Goal: Complete application form

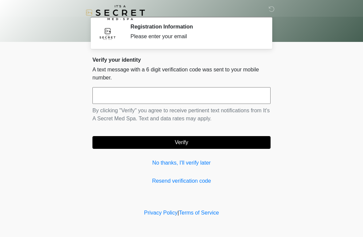
click at [160, 159] on link "No thanks, I'll verify later" at bounding box center [181, 163] width 178 height 8
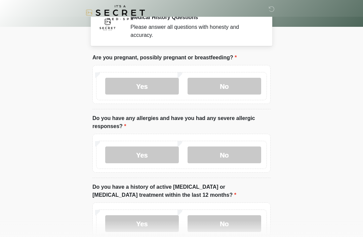
scroll to position [19, 0]
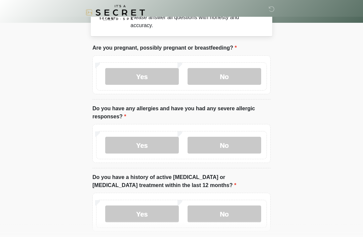
click at [215, 79] on label "No" at bounding box center [224, 76] width 74 height 17
click at [224, 147] on label "No" at bounding box center [224, 145] width 74 height 17
click at [222, 218] on label "No" at bounding box center [224, 214] width 74 height 17
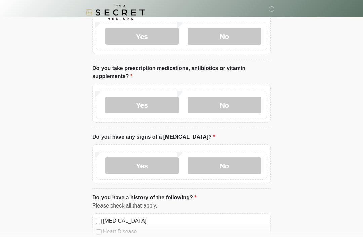
scroll to position [200, 0]
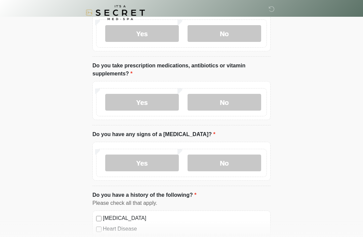
click at [125, 101] on label "Yes" at bounding box center [142, 102] width 74 height 17
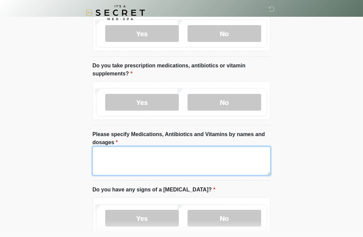
click at [112, 162] on textarea "Please specify Medications, Antibiotics and Vitamins by names and dosages" at bounding box center [181, 161] width 178 height 29
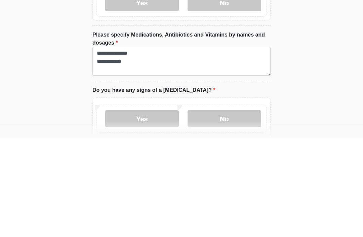
scroll to position [300, 0]
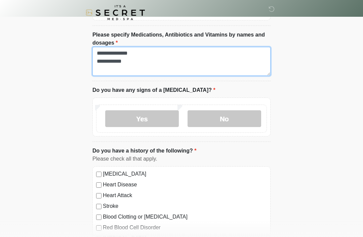
type textarea "**********"
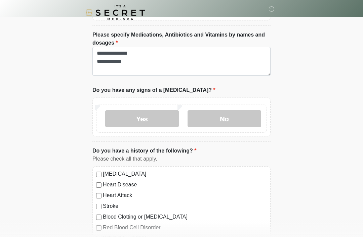
click at [218, 116] on label "No" at bounding box center [224, 118] width 74 height 17
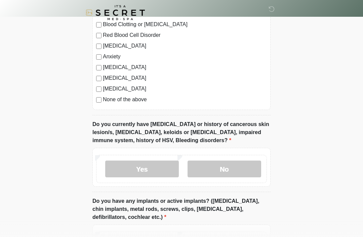
scroll to position [496, 0]
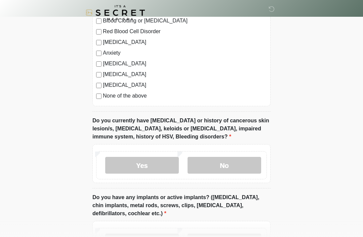
click at [218, 165] on label "No" at bounding box center [224, 165] width 74 height 17
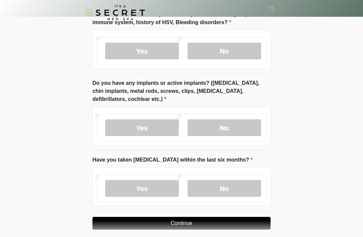
scroll to position [616, 0]
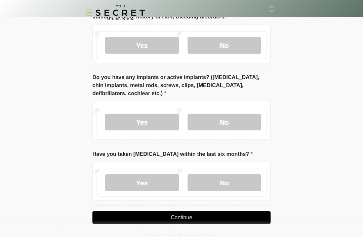
click at [211, 183] on label "No" at bounding box center [224, 183] width 74 height 17
click at [141, 220] on button "Continue" at bounding box center [181, 218] width 178 height 13
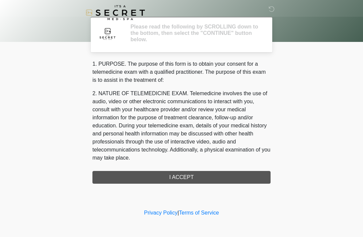
scroll to position [0, 0]
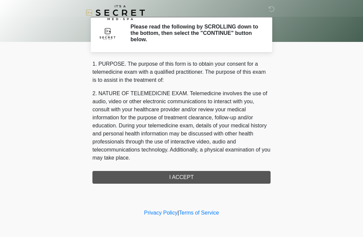
click at [159, 174] on div "1. PURPOSE. The purpose of this form is to obtain your consent for a telemedici…" at bounding box center [181, 122] width 178 height 124
click at [169, 177] on div "1. PURPOSE. The purpose of this form is to obtain your consent for a telemedici…" at bounding box center [181, 122] width 178 height 124
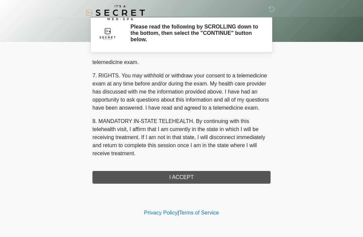
scroll to position [286, 0]
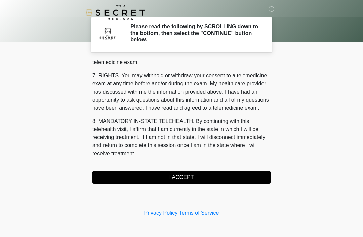
click at [122, 176] on button "I ACCEPT" at bounding box center [181, 177] width 178 height 13
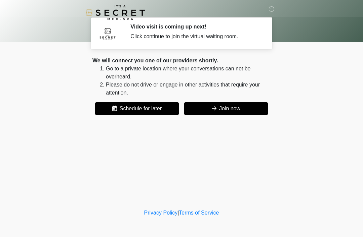
click at [225, 105] on button "Join now" at bounding box center [226, 108] width 84 height 13
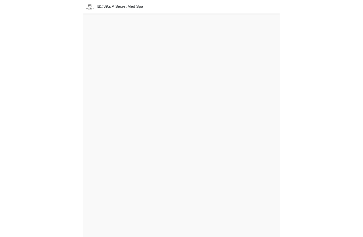
scroll to position [2, 0]
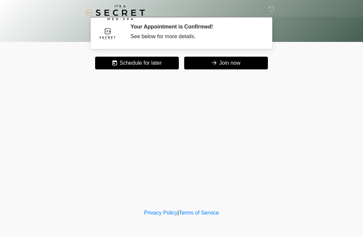
click at [276, 7] on div at bounding box center [274, 11] width 6 height 8
click at [273, 6] on icon at bounding box center [271, 9] width 6 height 6
